Goal: Navigation & Orientation: Find specific page/section

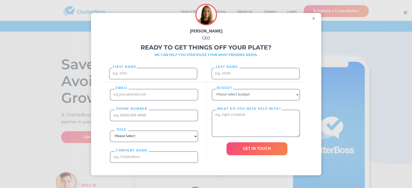
click at [315, 17] on div "x" at bounding box center [315, 17] width 12 height 8
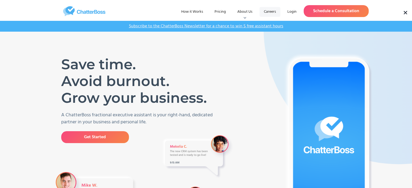
click at [270, 9] on link "Careers" at bounding box center [269, 12] width 21 height 10
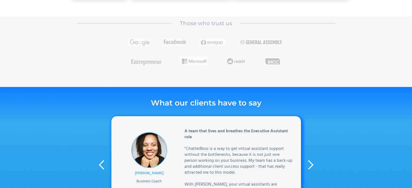
scroll to position [885, 0]
